Goal: Task Accomplishment & Management: Use online tool/utility

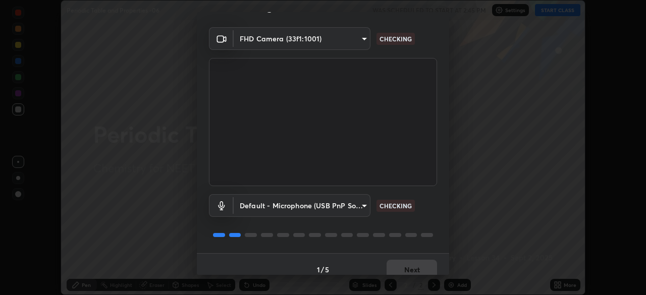
scroll to position [36, 0]
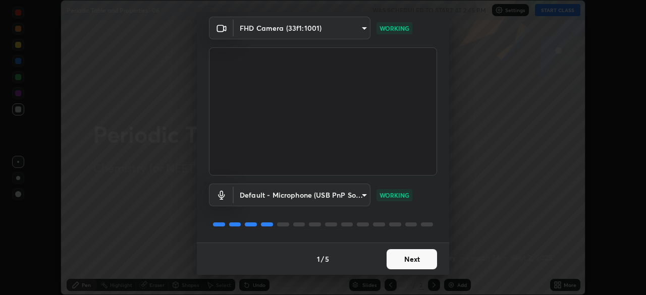
click at [414, 257] on button "Next" at bounding box center [411, 259] width 50 height 20
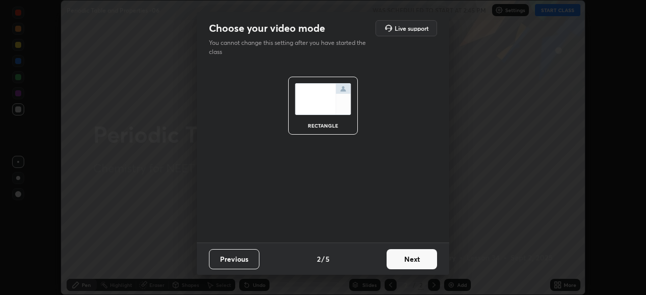
scroll to position [0, 0]
click at [418, 259] on button "Next" at bounding box center [411, 259] width 50 height 20
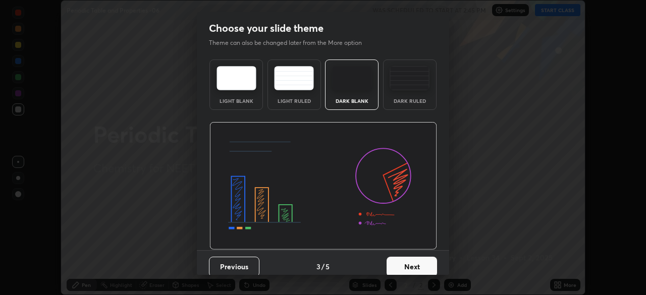
click at [414, 262] on button "Next" at bounding box center [411, 267] width 50 height 20
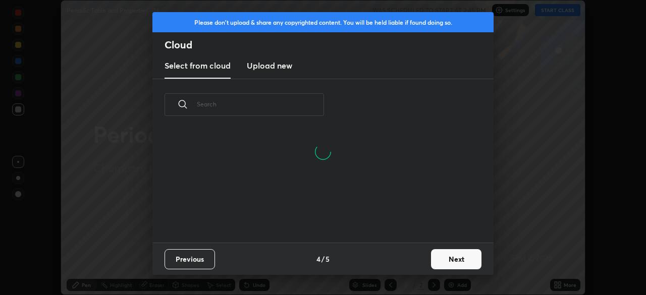
click at [457, 257] on button "Next" at bounding box center [456, 259] width 50 height 20
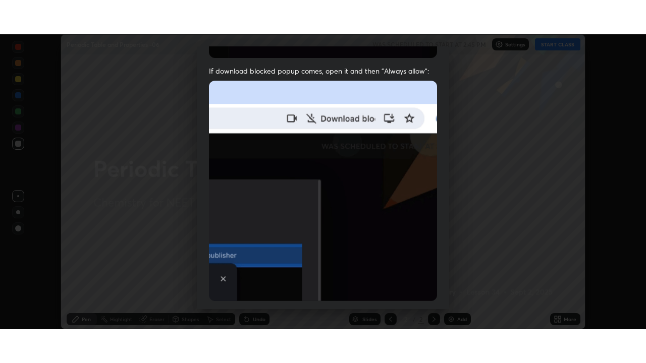
scroll to position [237, 0]
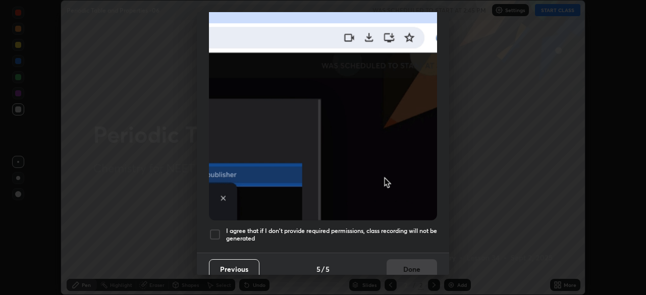
click at [218, 229] on div at bounding box center [215, 235] width 12 height 12
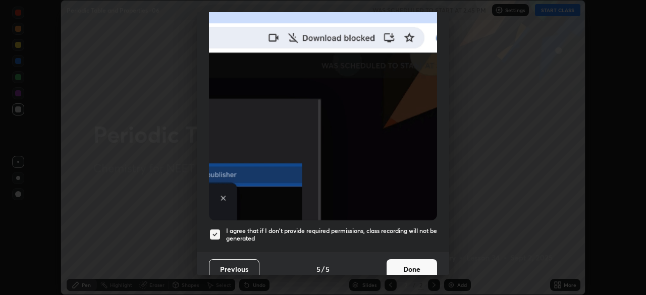
click at [414, 263] on button "Done" at bounding box center [411, 269] width 50 height 20
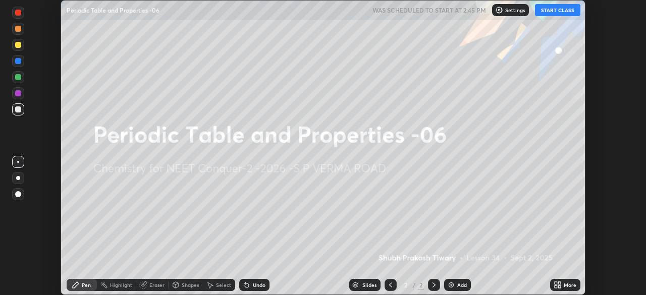
click at [557, 13] on button "START CLASS" at bounding box center [557, 10] width 45 height 12
click at [559, 283] on icon at bounding box center [559, 283] width 3 height 3
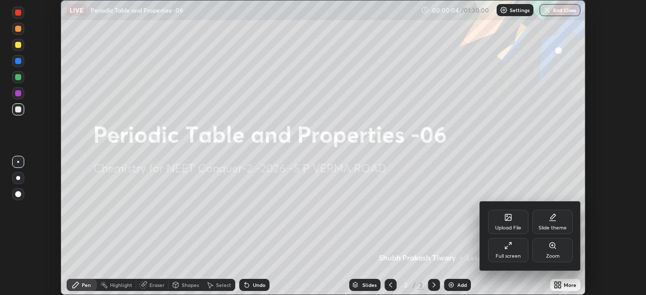
click at [508, 245] on icon at bounding box center [508, 246] width 8 height 8
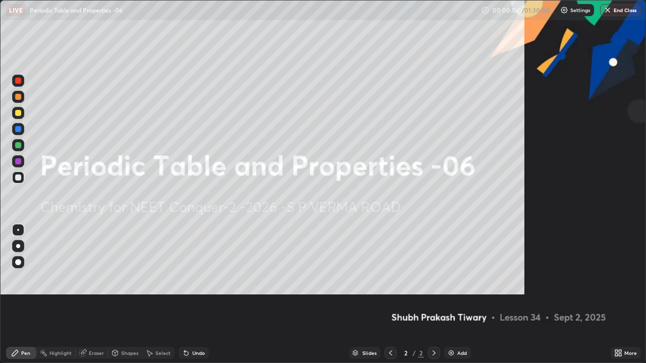
scroll to position [363, 646]
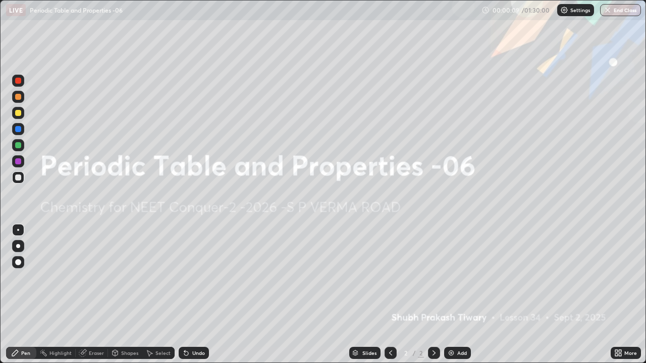
click at [461, 295] on div "Add" at bounding box center [462, 353] width 10 height 5
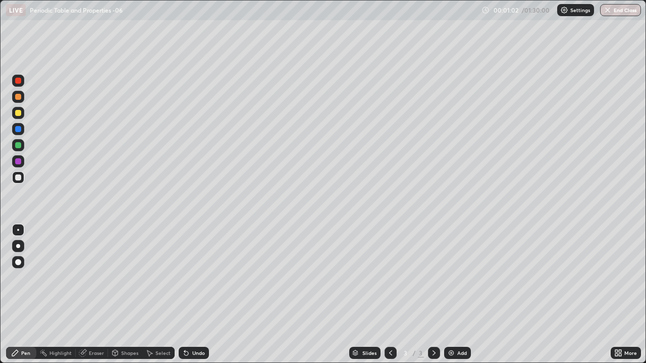
click at [19, 95] on div at bounding box center [18, 97] width 6 height 6
click at [19, 247] on div at bounding box center [18, 246] width 4 height 4
click at [21, 179] on div at bounding box center [18, 178] width 6 height 6
click at [19, 129] on div at bounding box center [18, 129] width 6 height 6
click at [20, 148] on div at bounding box center [18, 145] width 6 height 6
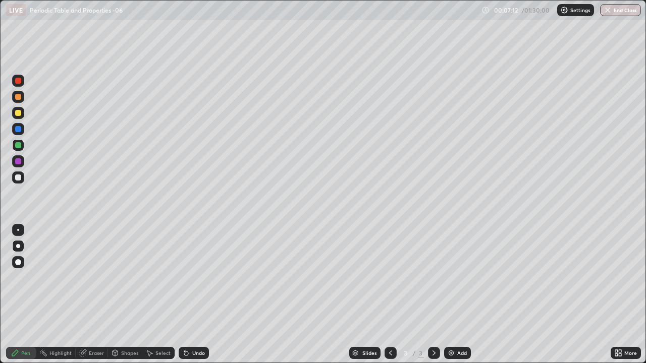
click at [18, 177] on div at bounding box center [18, 178] width 6 height 6
click at [19, 146] on div at bounding box center [18, 145] width 6 height 6
click at [454, 295] on div "Add" at bounding box center [457, 353] width 27 height 12
click at [20, 179] on div at bounding box center [18, 178] width 6 height 6
click at [18, 144] on div at bounding box center [18, 145] width 6 height 6
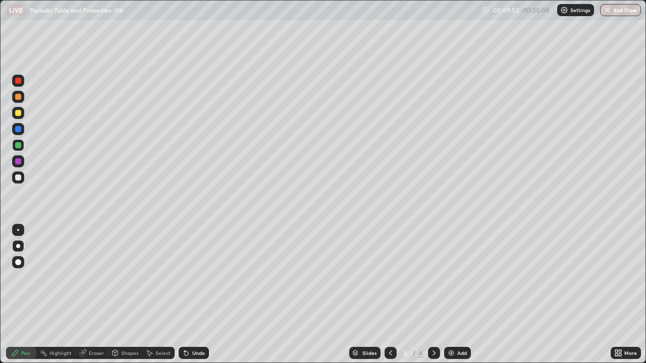
click at [20, 128] on div at bounding box center [18, 129] width 6 height 6
click at [18, 178] on div at bounding box center [18, 178] width 6 height 6
click at [455, 295] on div "Add" at bounding box center [457, 353] width 27 height 12
click at [19, 98] on div at bounding box center [18, 97] width 6 height 6
click at [21, 115] on div at bounding box center [18, 113] width 6 height 6
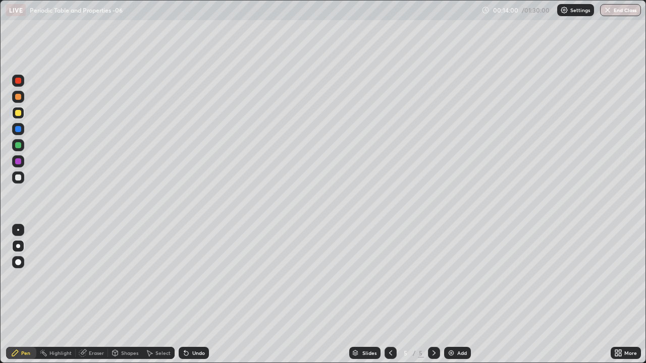
click at [21, 180] on div at bounding box center [18, 178] width 12 height 12
click at [200, 295] on div "Undo" at bounding box center [194, 353] width 30 height 12
click at [196, 295] on div "Undo" at bounding box center [198, 353] width 13 height 5
click at [195, 295] on div "Undo" at bounding box center [194, 353] width 30 height 12
click at [196, 295] on div "Undo" at bounding box center [198, 353] width 13 height 5
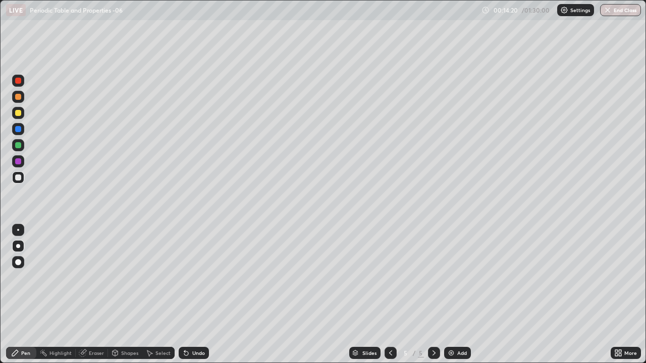
click at [197, 295] on div "Undo" at bounding box center [198, 353] width 13 height 5
click at [19, 145] on div at bounding box center [18, 145] width 6 height 6
click at [21, 181] on div at bounding box center [18, 178] width 12 height 12
click at [23, 148] on div at bounding box center [18, 145] width 12 height 12
click at [24, 178] on div at bounding box center [18, 178] width 12 height 12
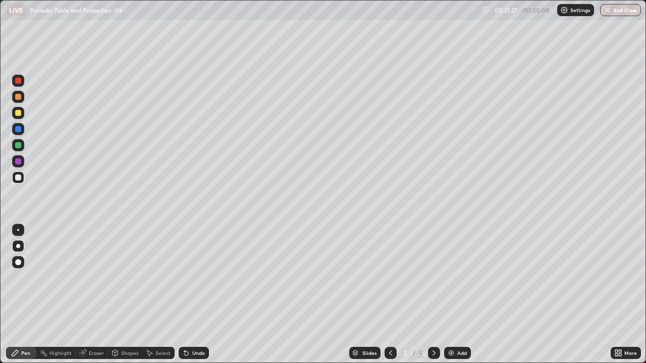
click at [20, 145] on div at bounding box center [18, 145] width 6 height 6
click at [21, 177] on div at bounding box center [18, 178] width 6 height 6
click at [22, 131] on div at bounding box center [18, 129] width 12 height 12
click at [455, 295] on div "Add" at bounding box center [457, 353] width 27 height 12
click at [20, 180] on div at bounding box center [18, 178] width 6 height 6
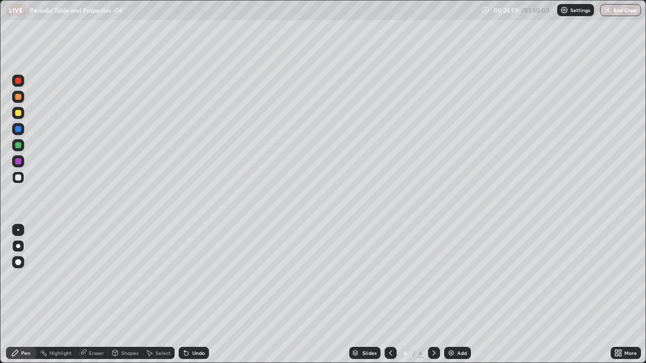
click at [21, 129] on div at bounding box center [18, 129] width 6 height 6
click at [22, 130] on div at bounding box center [18, 129] width 12 height 12
click at [20, 148] on div at bounding box center [18, 145] width 6 height 6
click at [20, 177] on div at bounding box center [18, 178] width 6 height 6
click at [19, 178] on div at bounding box center [18, 178] width 6 height 6
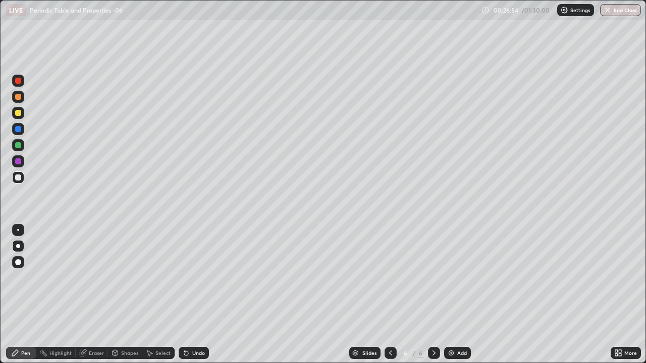
click at [23, 130] on div at bounding box center [18, 129] width 12 height 12
click at [452, 295] on img at bounding box center [451, 353] width 8 height 8
click at [100, 295] on div "Eraser" at bounding box center [96, 353] width 15 height 5
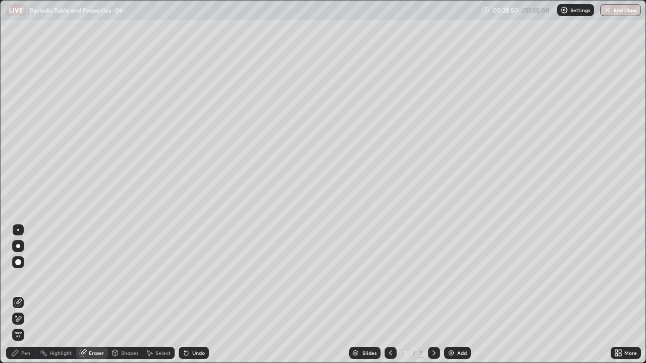
click at [27, 295] on div "Pen" at bounding box center [21, 353] width 30 height 12
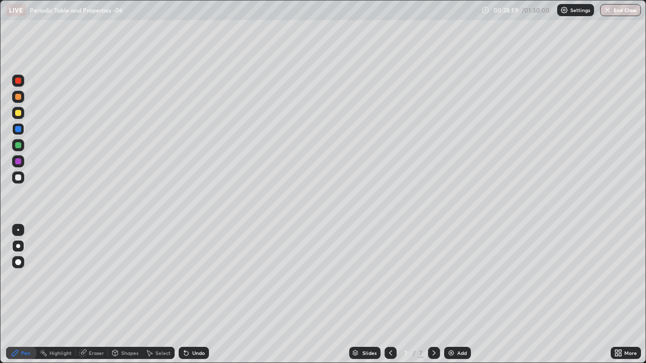
click at [19, 178] on div at bounding box center [18, 178] width 6 height 6
click at [19, 113] on div at bounding box center [18, 113] width 6 height 6
click at [23, 149] on div at bounding box center [18, 145] width 12 height 12
click at [198, 295] on div "Undo" at bounding box center [198, 353] width 13 height 5
click at [201, 295] on div "Undo" at bounding box center [194, 353] width 30 height 12
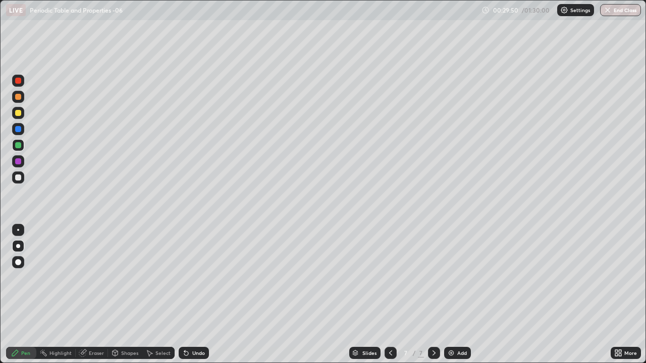
click at [199, 295] on div "Undo" at bounding box center [198, 353] width 13 height 5
click at [201, 295] on div "Undo" at bounding box center [198, 353] width 13 height 5
click at [18, 179] on div at bounding box center [18, 178] width 6 height 6
click at [20, 146] on div at bounding box center [18, 145] width 6 height 6
click at [20, 180] on div at bounding box center [18, 178] width 6 height 6
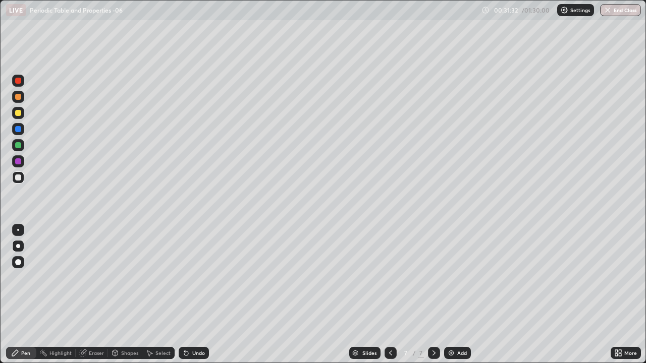
click at [21, 144] on div at bounding box center [18, 145] width 6 height 6
click at [197, 295] on div "Undo" at bounding box center [198, 353] width 13 height 5
click at [199, 295] on div "Undo" at bounding box center [198, 353] width 13 height 5
click at [455, 295] on div "Add" at bounding box center [457, 353] width 27 height 12
click at [19, 98] on div at bounding box center [18, 97] width 6 height 6
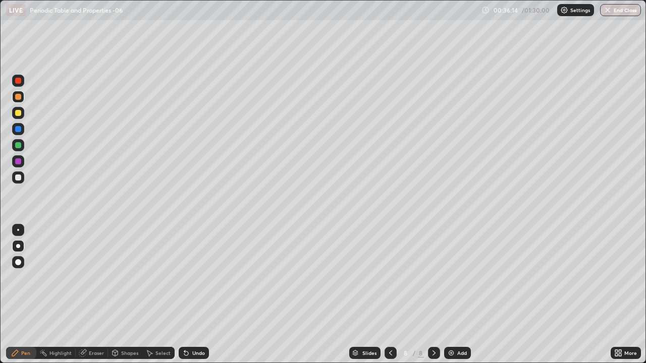
click at [20, 178] on div at bounding box center [18, 178] width 6 height 6
click at [19, 147] on div at bounding box center [18, 145] width 6 height 6
click at [18, 178] on div at bounding box center [18, 178] width 6 height 6
click at [98, 295] on div "Eraser" at bounding box center [96, 353] width 15 height 5
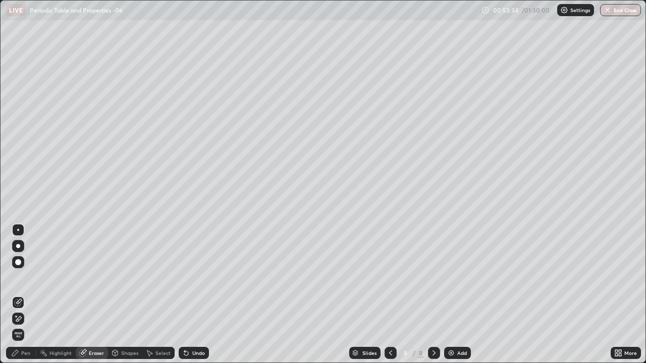
click at [27, 295] on div "Pen" at bounding box center [25, 353] width 9 height 5
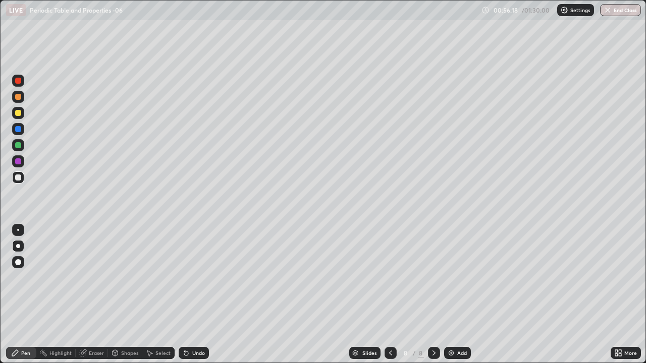
click at [19, 130] on div at bounding box center [18, 129] width 6 height 6
click at [19, 180] on div at bounding box center [18, 178] width 6 height 6
click at [197, 295] on div "Undo" at bounding box center [198, 353] width 13 height 5
click at [198, 295] on div "Undo" at bounding box center [198, 353] width 13 height 5
click at [22, 146] on div at bounding box center [18, 145] width 12 height 12
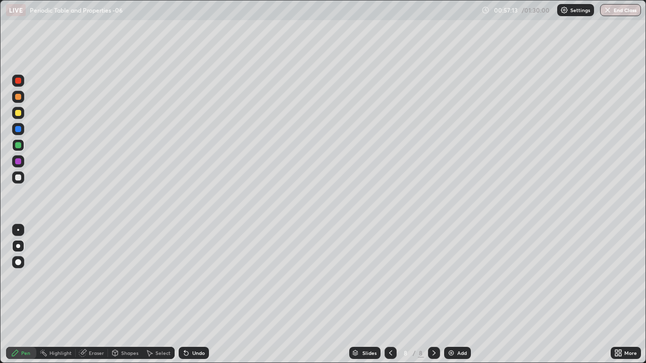
click at [96, 295] on div "Eraser" at bounding box center [96, 353] width 15 height 5
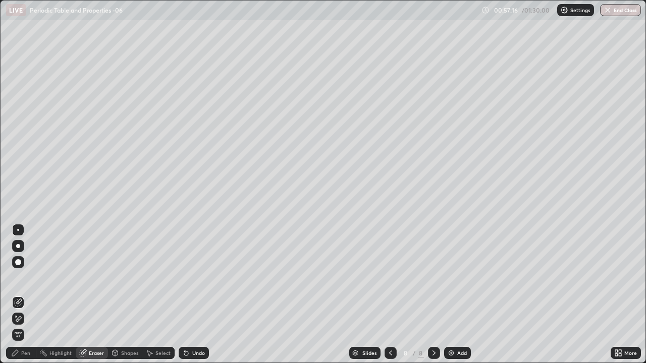
click at [30, 295] on div "Pen" at bounding box center [21, 353] width 30 height 12
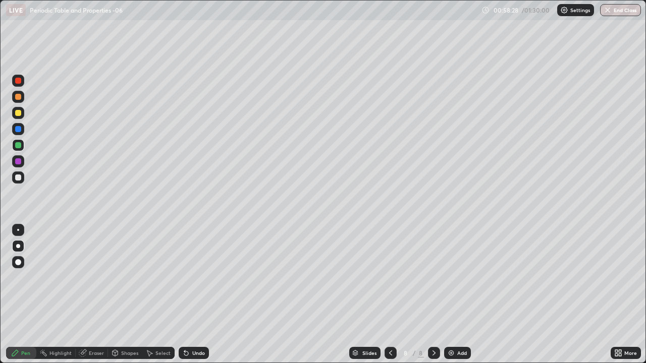
click at [20, 114] on div at bounding box center [18, 113] width 6 height 6
click at [456, 295] on div "Add" at bounding box center [457, 353] width 27 height 12
click at [19, 98] on div at bounding box center [18, 97] width 6 height 6
click at [20, 178] on div at bounding box center [18, 178] width 6 height 6
click at [22, 128] on div at bounding box center [18, 129] width 12 height 12
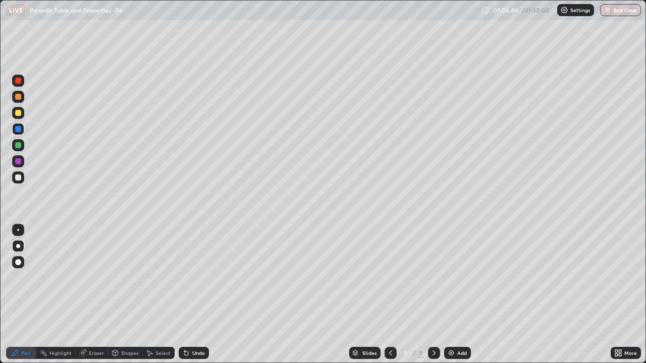
click at [22, 179] on div at bounding box center [18, 178] width 12 height 12
click at [17, 147] on div at bounding box center [18, 145] width 6 height 6
click at [20, 130] on div at bounding box center [18, 129] width 6 height 6
click at [21, 117] on div at bounding box center [18, 113] width 12 height 12
click at [450, 295] on img at bounding box center [451, 353] width 8 height 8
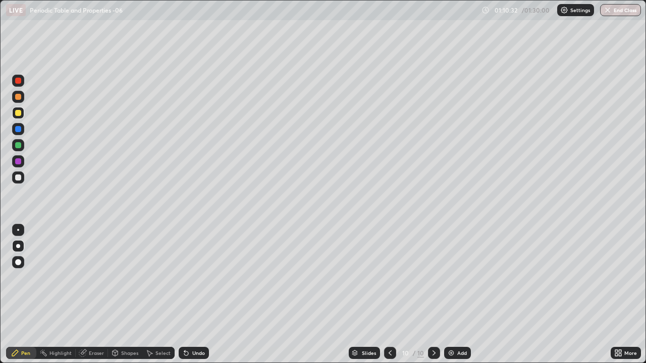
click at [20, 95] on div at bounding box center [18, 97] width 6 height 6
click at [21, 177] on div at bounding box center [18, 178] width 6 height 6
click at [21, 114] on div at bounding box center [18, 113] width 6 height 6
click at [202, 295] on div "Undo" at bounding box center [198, 353] width 13 height 5
click at [19, 129] on div at bounding box center [18, 129] width 6 height 6
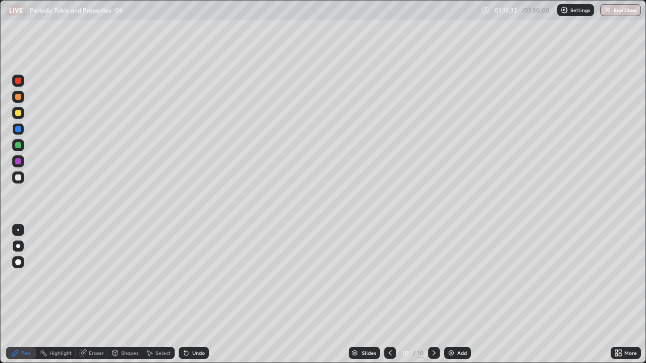
click at [17, 178] on div at bounding box center [18, 178] width 6 height 6
click at [18, 146] on div at bounding box center [18, 145] width 6 height 6
click at [19, 182] on div at bounding box center [18, 178] width 12 height 12
click at [452, 295] on div "Add" at bounding box center [457, 353] width 27 height 12
click at [18, 130] on div at bounding box center [18, 129] width 6 height 6
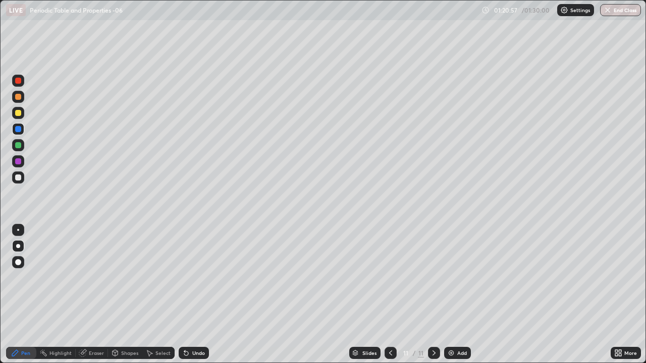
click at [18, 177] on div at bounding box center [18, 178] width 6 height 6
click at [624, 11] on button "End Class" at bounding box center [621, 10] width 40 height 12
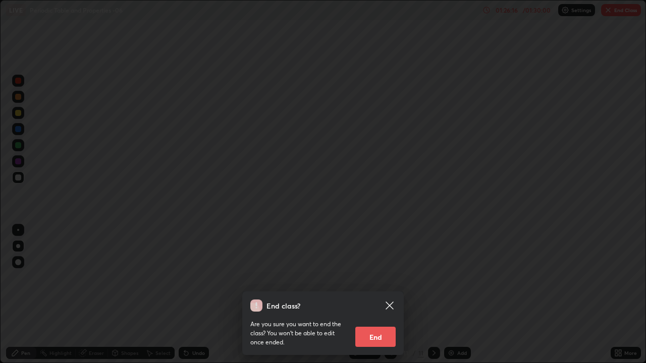
click at [383, 295] on button "End" at bounding box center [375, 337] width 40 height 20
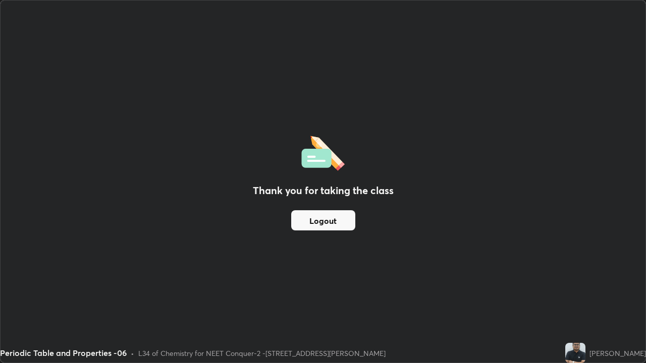
click at [333, 223] on button "Logout" at bounding box center [323, 220] width 64 height 20
click at [326, 221] on button "Logout" at bounding box center [323, 220] width 64 height 20
click at [320, 220] on button "Logout" at bounding box center [323, 220] width 64 height 20
